Goal: Task Accomplishment & Management: Manage account settings

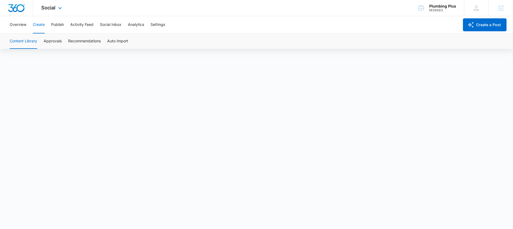
click at [59, 4] on div "Social Apps Reputation Websites Forms CRM Email Social Content Ads Intelligence…" at bounding box center [52, 8] width 38 height 16
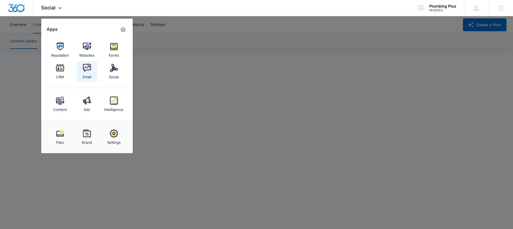
click at [89, 68] on img at bounding box center [87, 68] width 8 height 8
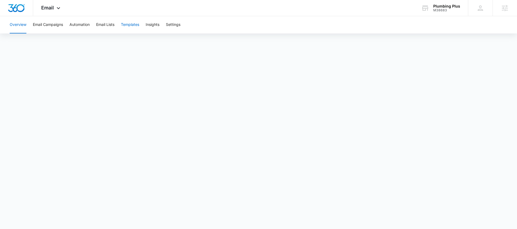
click at [124, 20] on button "Templates" at bounding box center [130, 24] width 18 height 17
click at [49, 4] on div "Email Apps Reputation Websites Forms CRM Email Social Content Ads Intelligence …" at bounding box center [51, 8] width 37 height 16
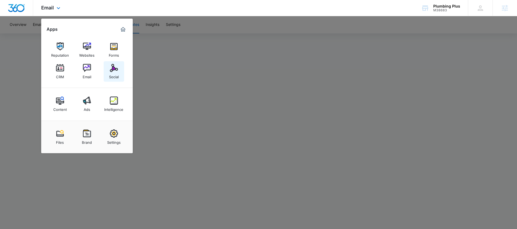
click at [110, 68] on img at bounding box center [114, 68] width 8 height 8
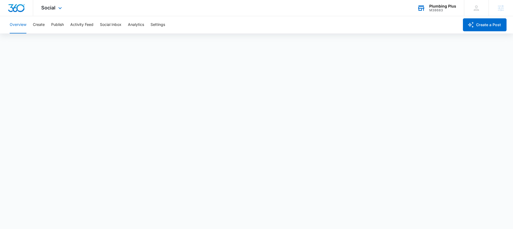
click at [429, 11] on div "Plumbing Plus M38683 Your Accounts View All" at bounding box center [436, 8] width 55 height 16
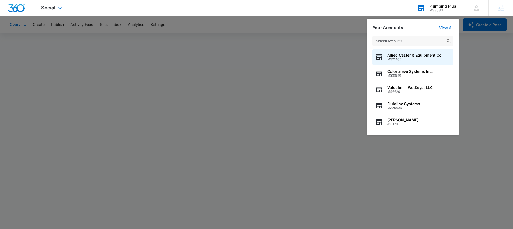
click at [424, 39] on input "text" at bounding box center [412, 41] width 81 height 11
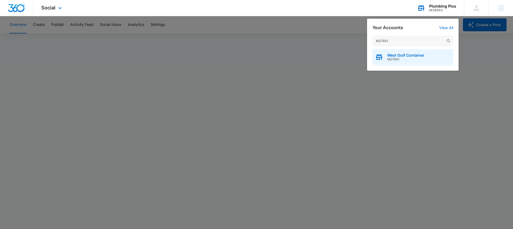
type input "M27641"
click at [414, 54] on span "West Gulf Container" at bounding box center [405, 55] width 37 height 4
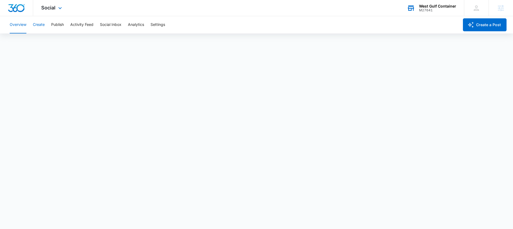
click at [41, 24] on button "Create" at bounding box center [39, 24] width 12 height 17
click at [430, 8] on div "M27641" at bounding box center [437, 10] width 37 height 4
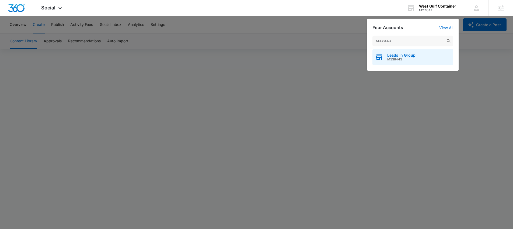
type input "M338443"
click at [397, 56] on span "Leads In Group" at bounding box center [401, 55] width 28 height 4
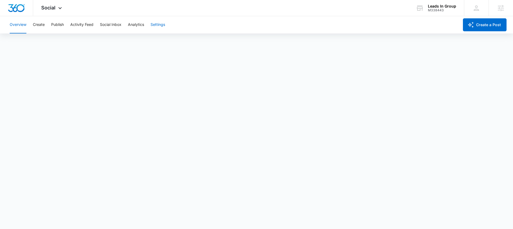
click at [153, 25] on button "Settings" at bounding box center [158, 24] width 15 height 17
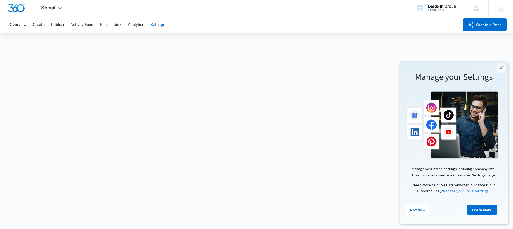
click at [59, 11] on div "Social Apps Reputation Forms CRM Email Social Content Ads Intelligence Files Br…" at bounding box center [52, 8] width 38 height 16
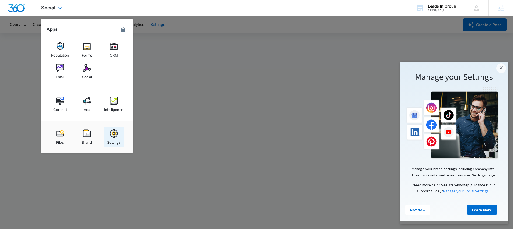
click at [118, 140] on div "Settings" at bounding box center [113, 140] width 13 height 7
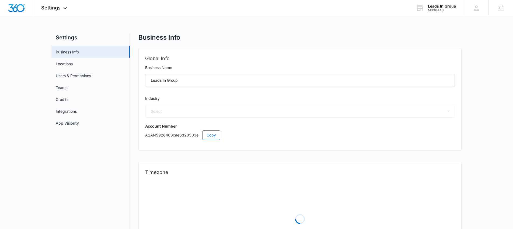
select select "3"
select select "US"
select select "America/New_York"
click at [47, 13] on div "Settings Apps Reputation Forms CRM Email Social Content Ads Intelligence Files …" at bounding box center [54, 8] width 43 height 16
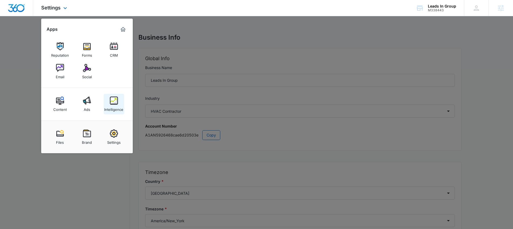
click at [123, 100] on link "Intelligence" at bounding box center [114, 104] width 20 height 20
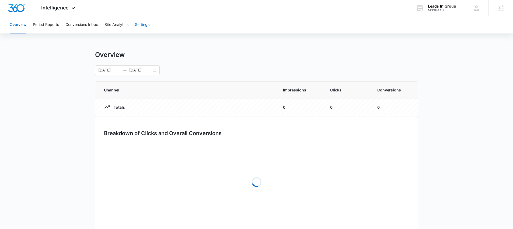
click at [138, 26] on button "Settings" at bounding box center [142, 24] width 15 height 17
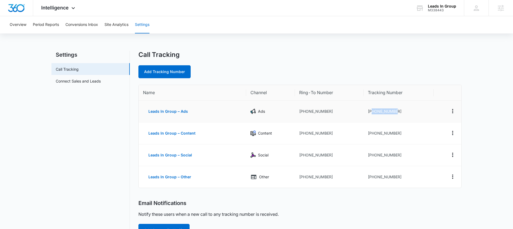
copy td "8334095961"
drag, startPoint x: 372, startPoint y: 110, endPoint x: 400, endPoint y: 113, distance: 28.4
click at [400, 113] on td "[PHONE_NUMBER]" at bounding box center [399, 111] width 70 height 22
click at [373, 111] on td "[PHONE_NUMBER]" at bounding box center [399, 111] width 70 height 22
copy td "8334095961"
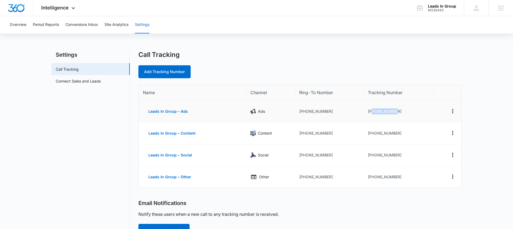
drag, startPoint x: 372, startPoint y: 111, endPoint x: 403, endPoint y: 110, distance: 30.4
click at [403, 110] on td "[PHONE_NUMBER]" at bounding box center [399, 111] width 70 height 22
